Goal: Navigation & Orientation: Find specific page/section

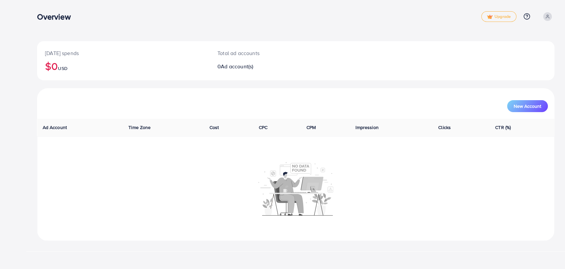
click at [48, 17] on h3 "Overview" at bounding box center [56, 17] width 39 height 10
click at [50, 60] on h2 "$0 USD" at bounding box center [123, 66] width 157 height 13
